Goal: Task Accomplishment & Management: Use online tool/utility

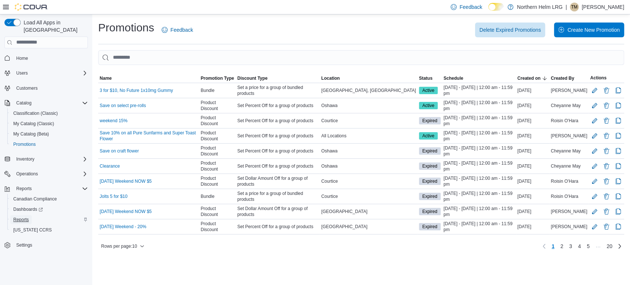
click at [16, 217] on span "Reports" at bounding box center [21, 220] width 16 height 6
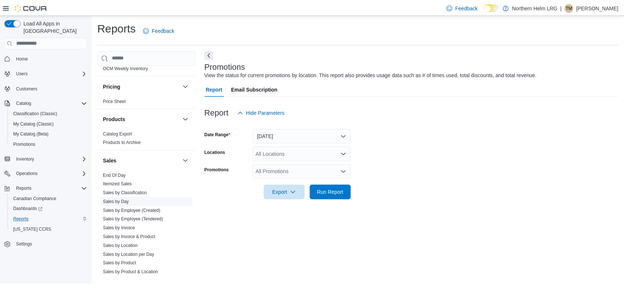
scroll to position [410, 0]
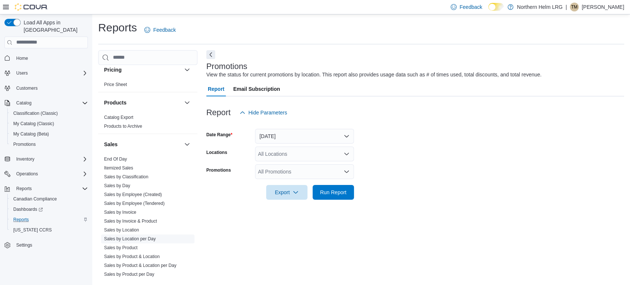
click at [142, 237] on link "Sales by Location per Day" at bounding box center [130, 238] width 52 height 5
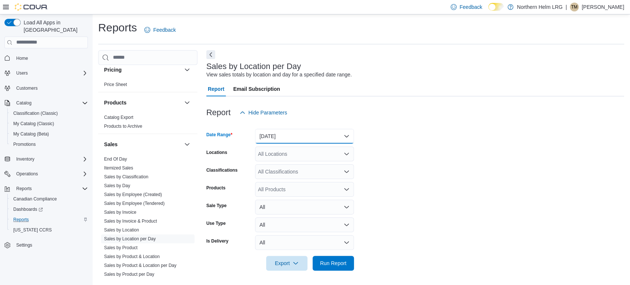
click at [286, 130] on button "[DATE]" at bounding box center [304, 136] width 99 height 15
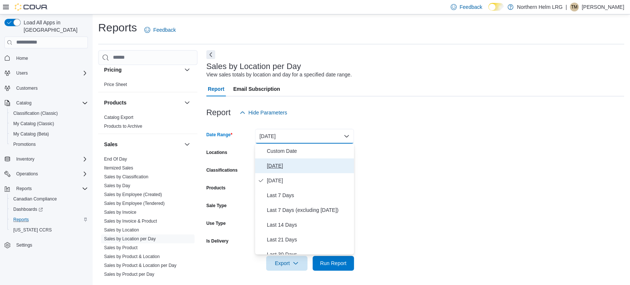
click at [280, 162] on span "[DATE]" at bounding box center [309, 165] width 84 height 9
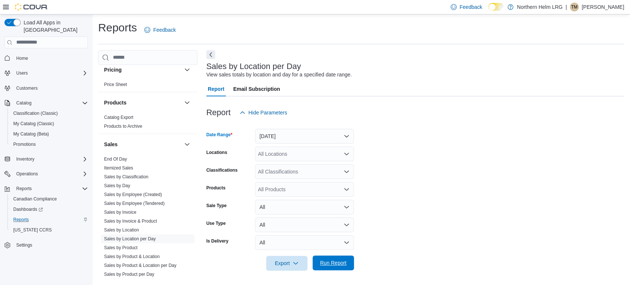
click at [339, 259] on span "Run Report" at bounding box center [333, 262] width 32 height 15
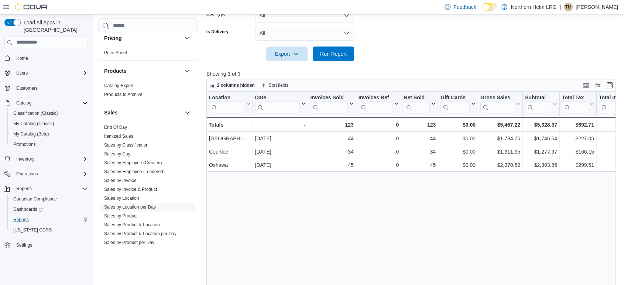
scroll to position [196, 0]
